Goal: Entertainment & Leisure: Consume media (video, audio)

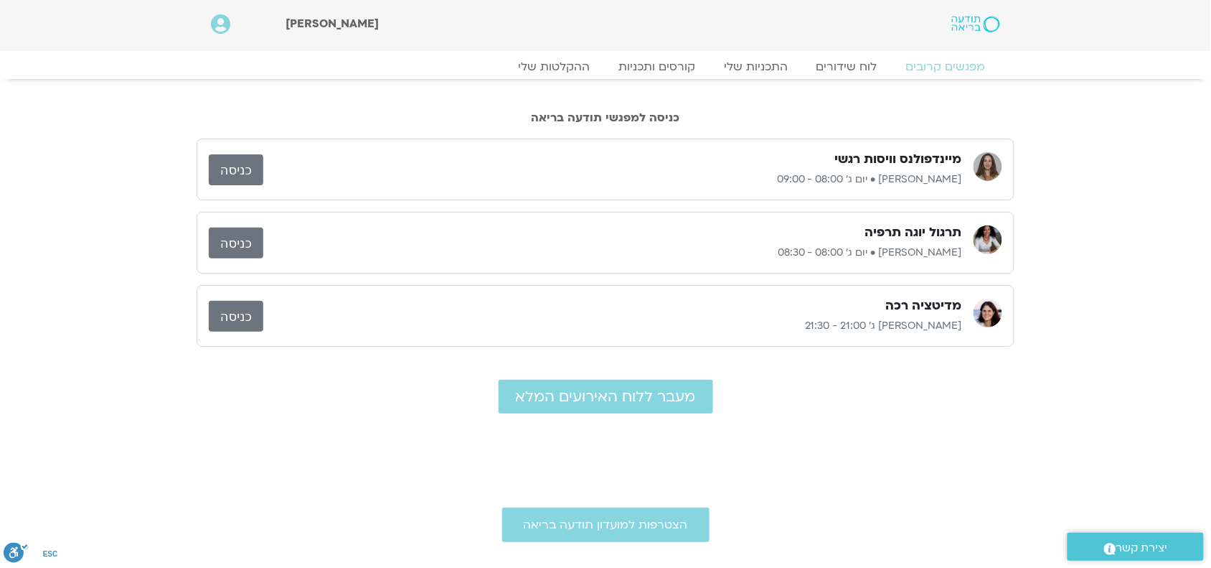
click at [242, 244] on link "כניסה" at bounding box center [236, 242] width 55 height 31
click at [560, 67] on link "ההקלטות שלי" at bounding box center [554, 66] width 121 height 17
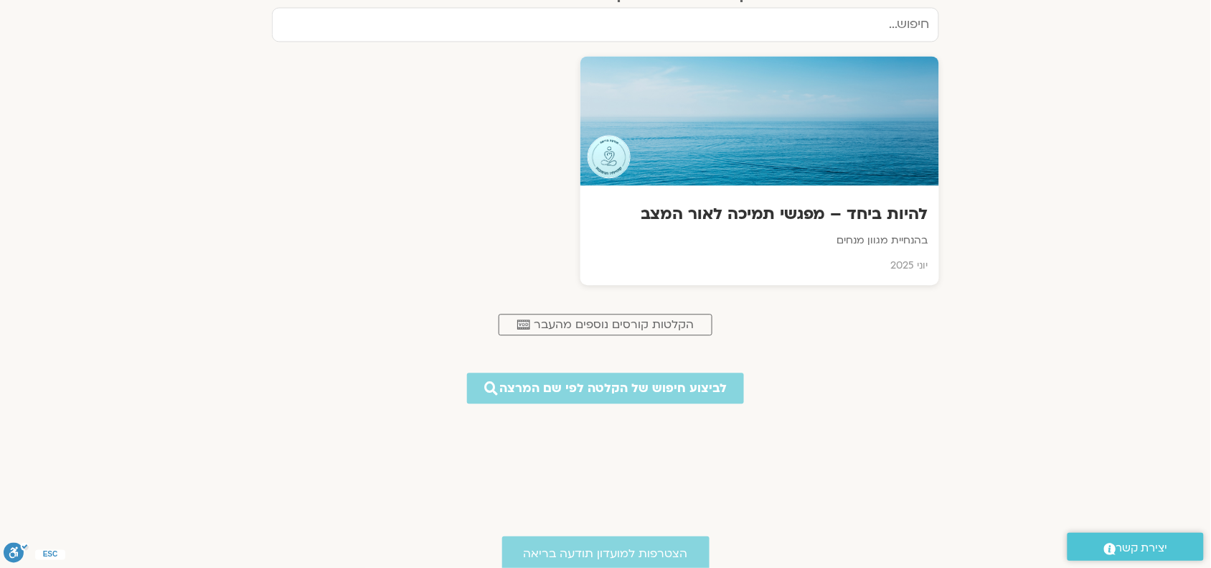
scroll to position [888, 0]
click at [801, 208] on h3 "להיות ביחד – מפגשי תמיכה לאור המצב" at bounding box center [760, 214] width 341 height 22
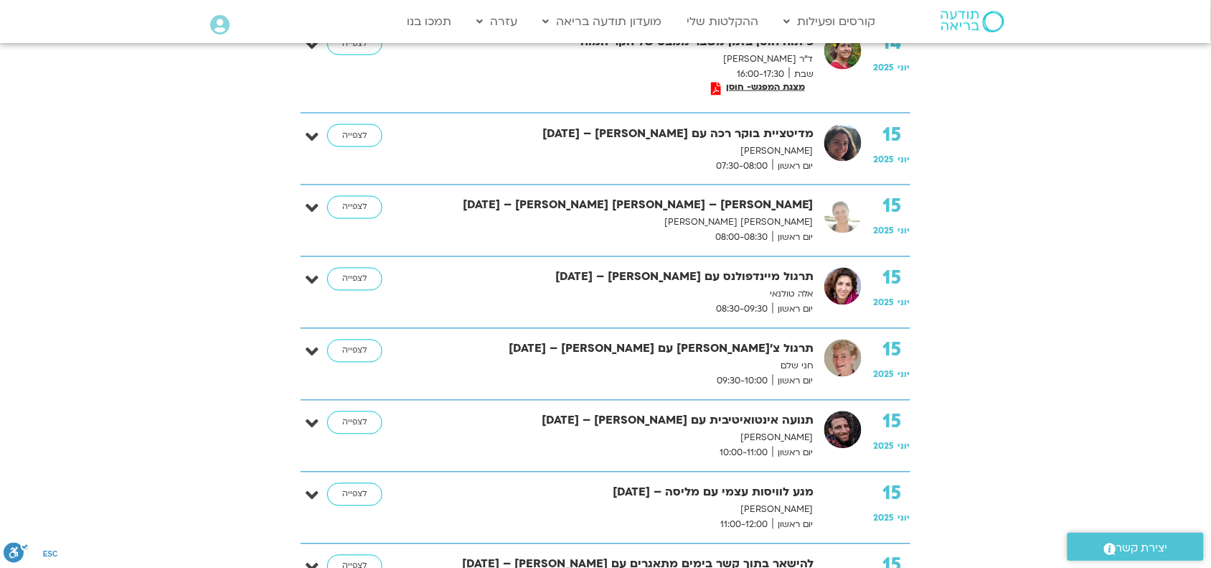
scroll to position [618, 0]
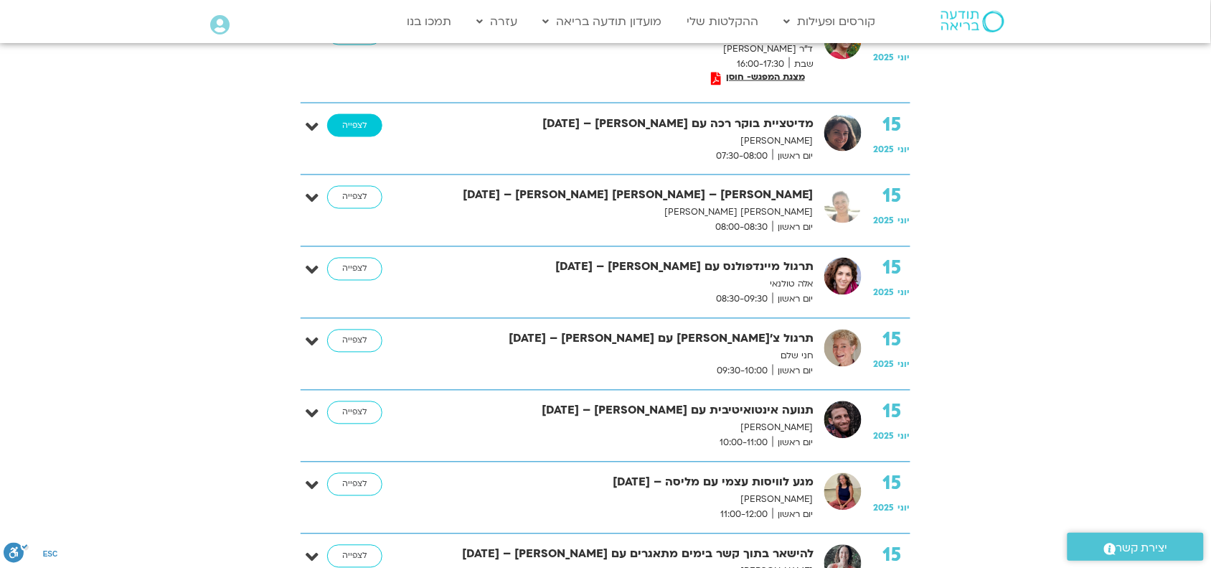
click at [352, 126] on link "לצפייה" at bounding box center [354, 125] width 55 height 23
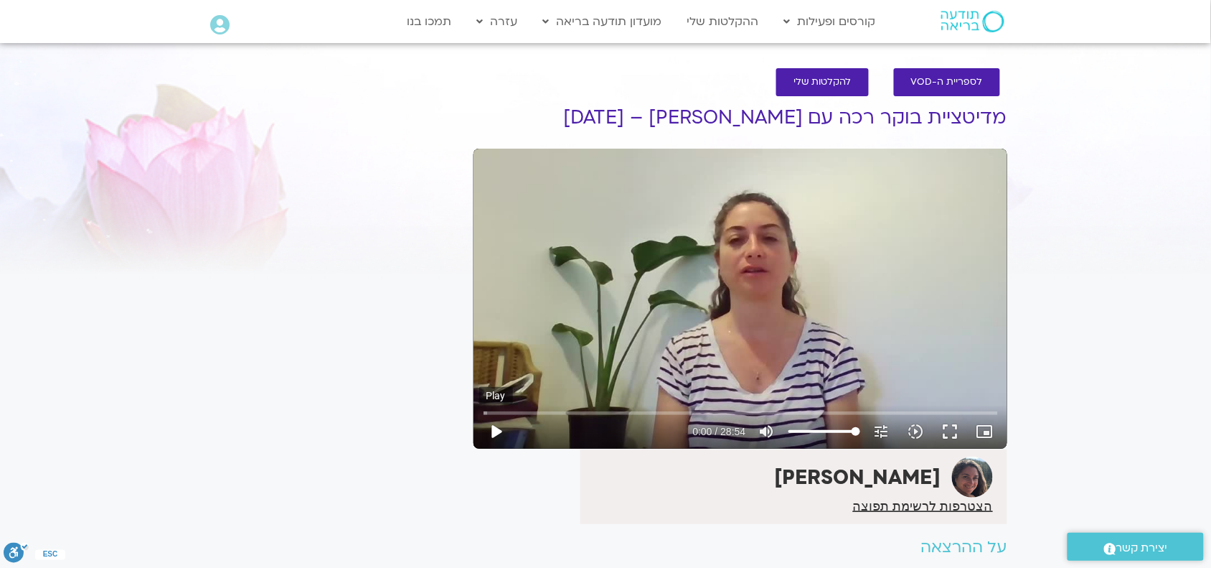
click at [494, 436] on button "play_arrow" at bounding box center [496, 431] width 34 height 34
click at [948, 428] on button "fullscreen" at bounding box center [950, 431] width 34 height 34
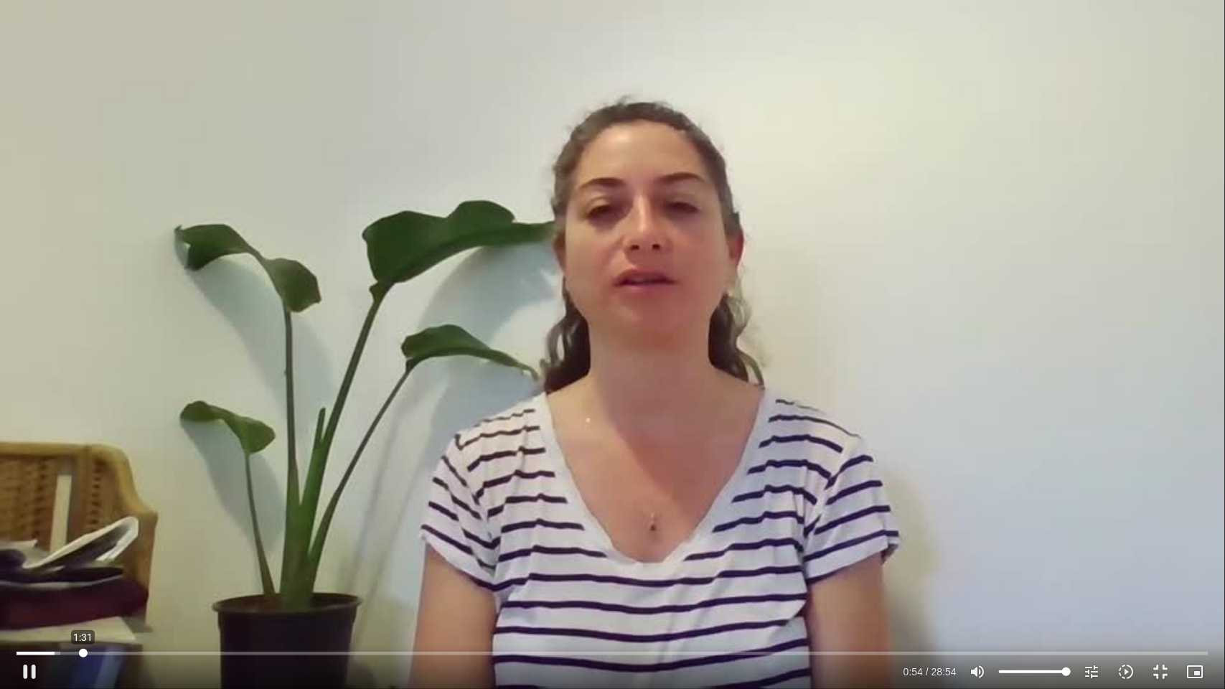
click at [83, 567] on input "Seek" at bounding box center [613, 653] width 1192 height 9
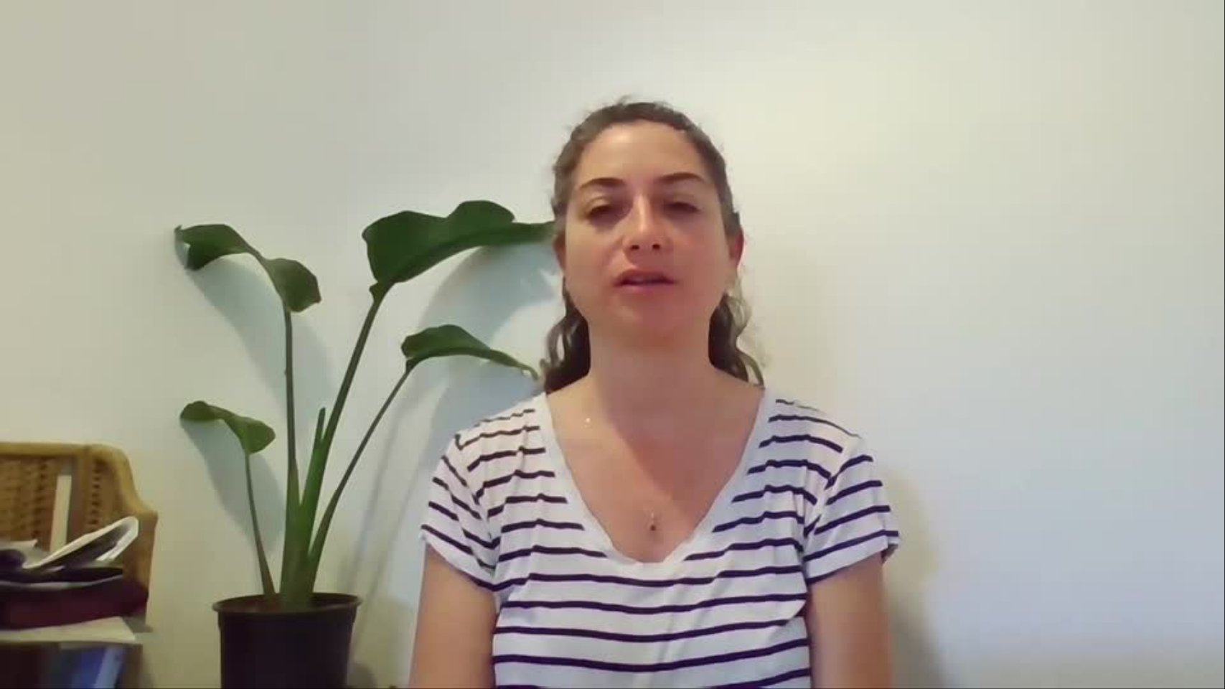
type input "177.089397"
